Goal: Task Accomplishment & Management: Manage account settings

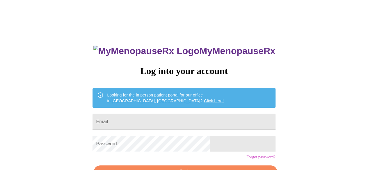
click at [157, 124] on input "Email" at bounding box center [183, 122] width 183 height 16
type input "[EMAIL_ADDRESS][DOMAIN_NAME]"
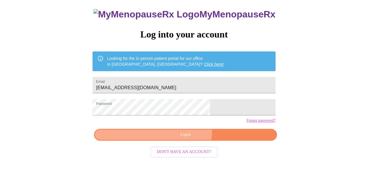
click at [180, 140] on button "Login" at bounding box center [185, 135] width 183 height 12
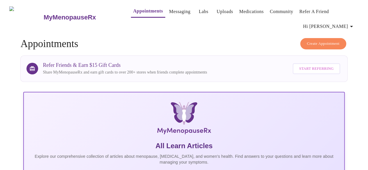
click at [353, 24] on icon "button" at bounding box center [351, 26] width 7 height 7
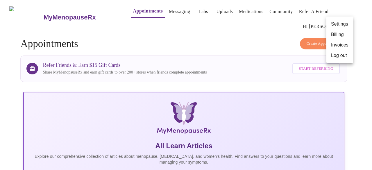
click at [240, 40] on div at bounding box center [186, 85] width 372 height 170
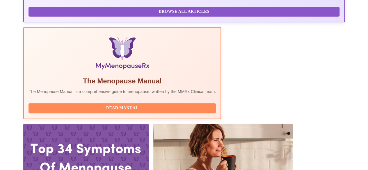
scroll to position [221, 0]
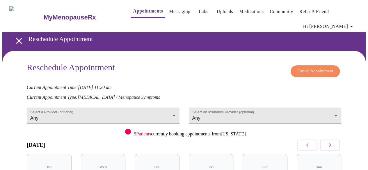
click at [319, 70] on span "Cancel Appointment" at bounding box center [315, 71] width 36 height 7
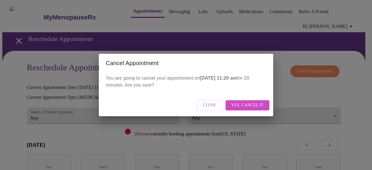
click at [246, 107] on span "Yes, cancel it" at bounding box center [248, 105] width 32 height 7
click at [237, 108] on span "Close" at bounding box center [234, 105] width 13 height 7
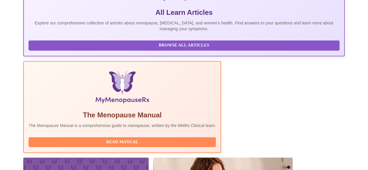
scroll to position [112, 0]
